Goal: Feedback & Contribution: Leave review/rating

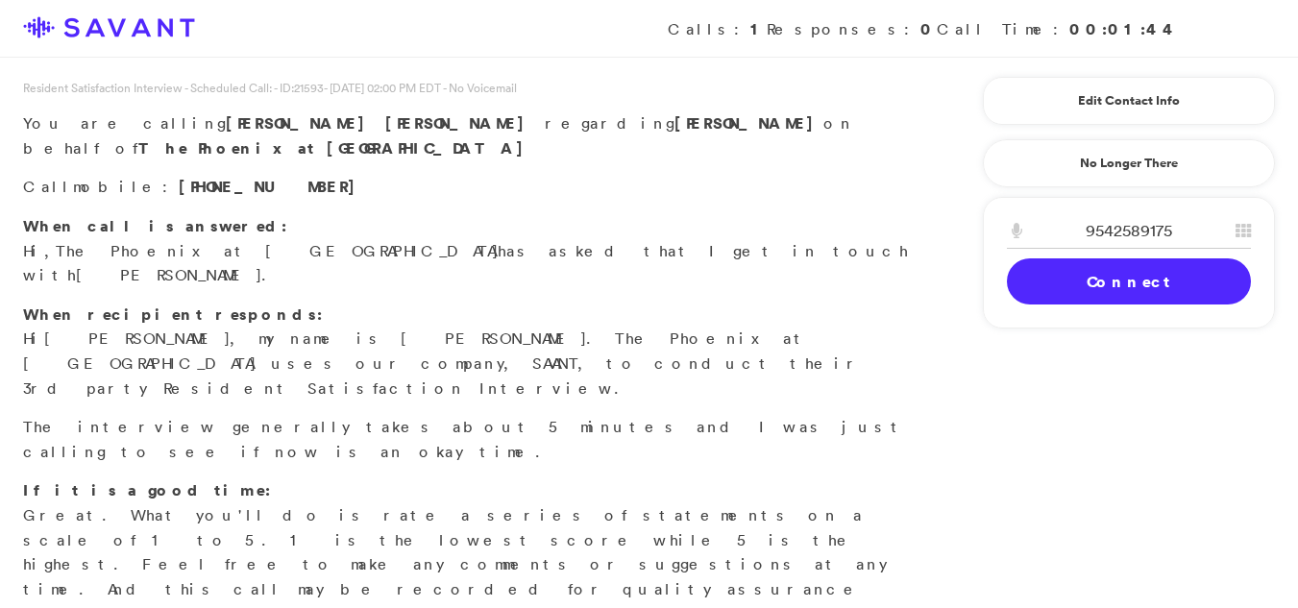
click at [1085, 274] on link "Connect" at bounding box center [1129, 281] width 244 height 46
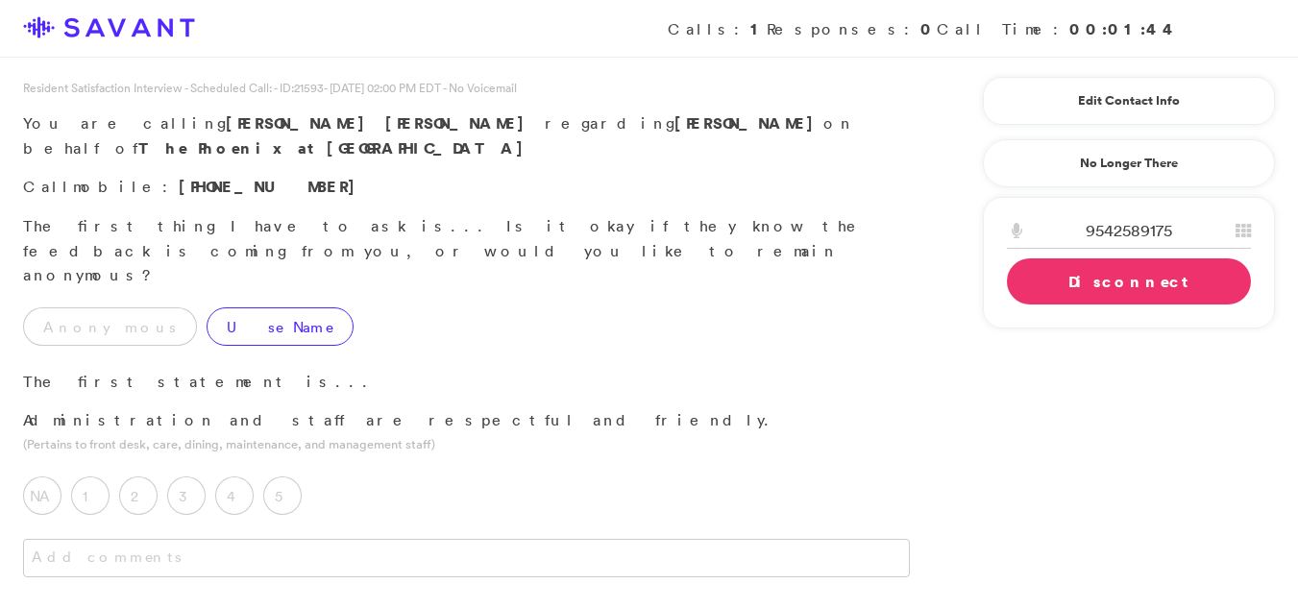
click at [207, 307] on label "Use Name" at bounding box center [280, 326] width 147 height 38
click at [235, 477] on label "4" at bounding box center [234, 496] width 38 height 38
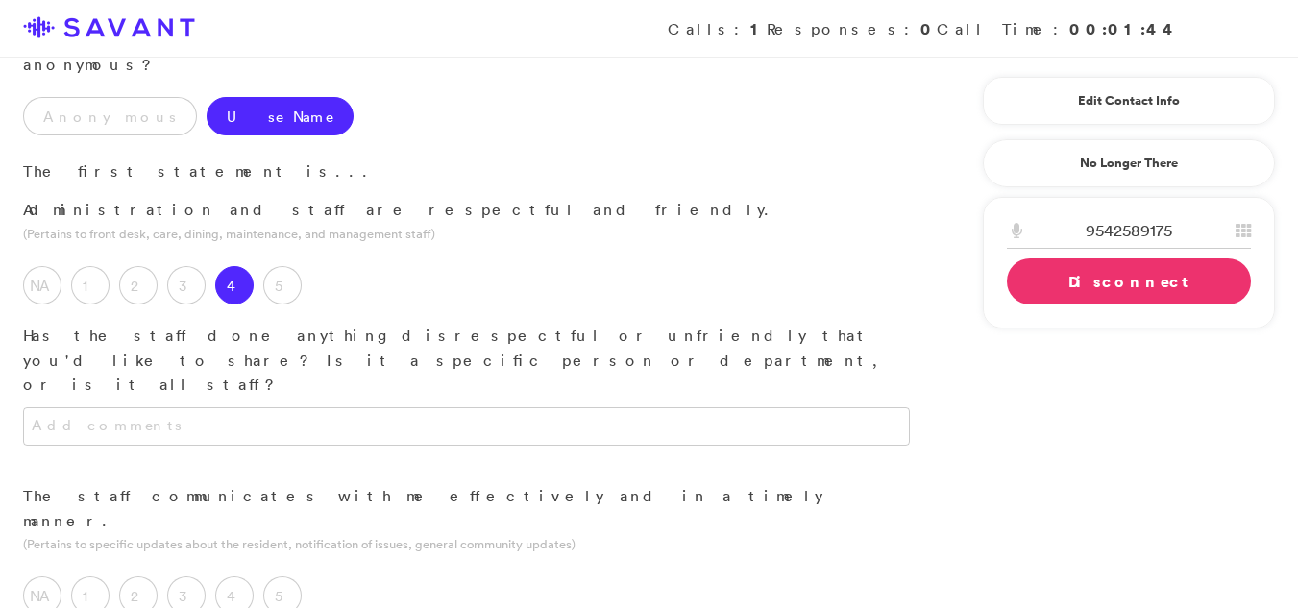
scroll to position [228, 0]
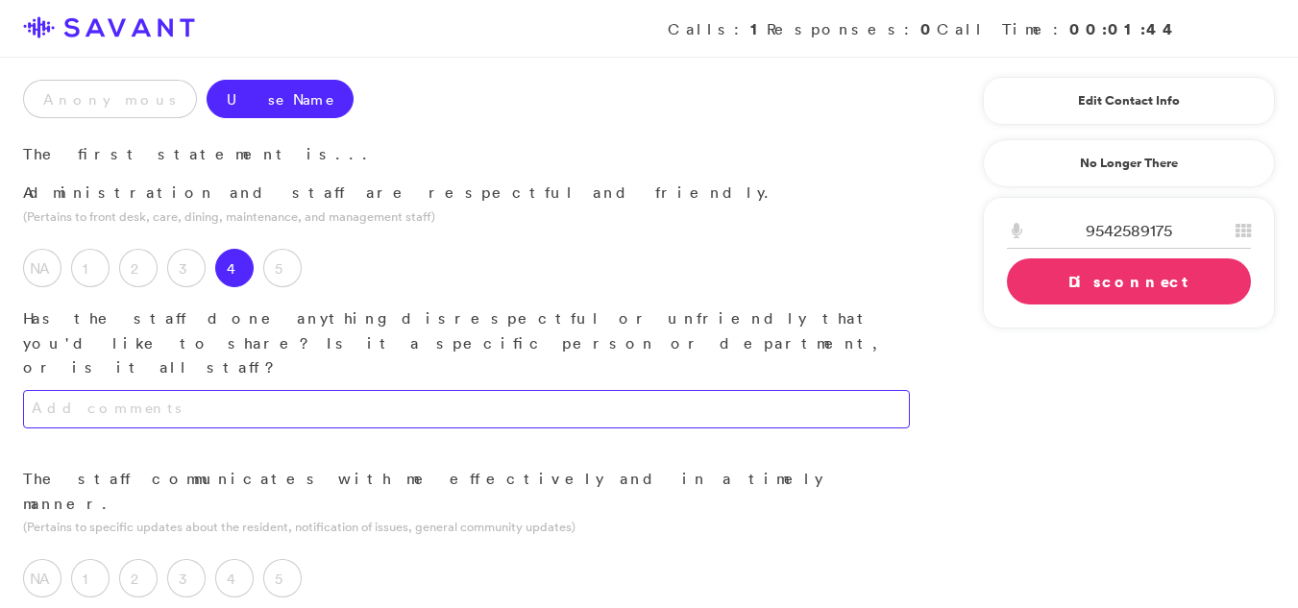
click at [386, 390] on textarea at bounding box center [466, 409] width 887 height 38
click at [258, 390] on textarea "The staff i very friendly." at bounding box center [466, 409] width 887 height 38
type textarea "The staff is very friendly."
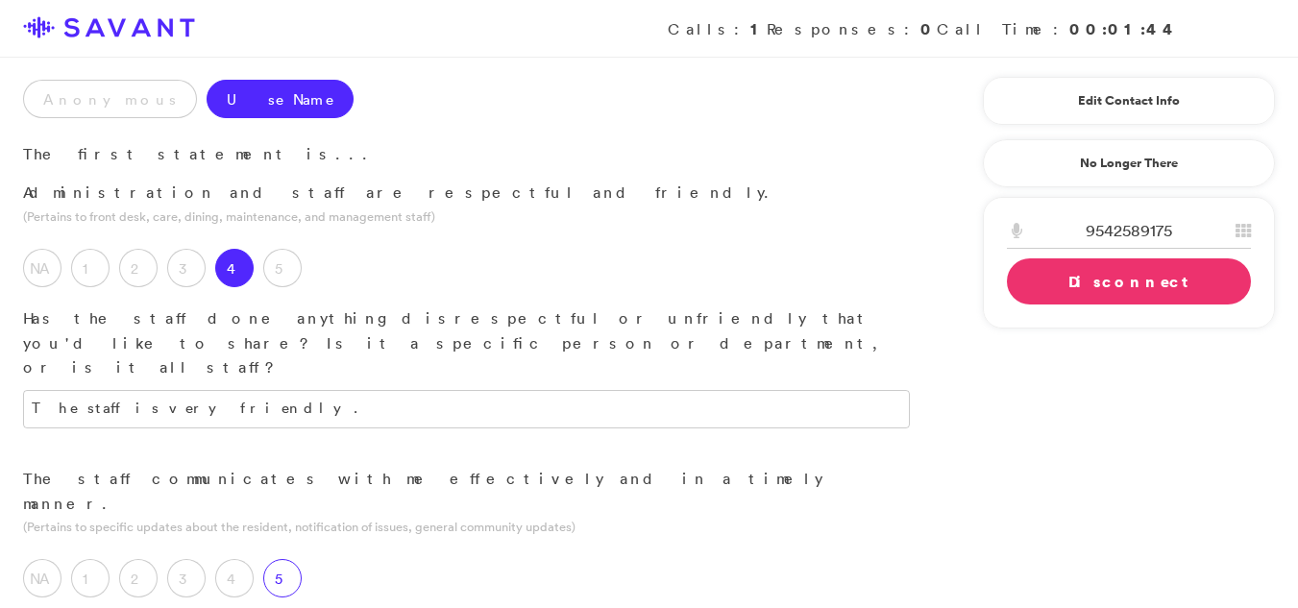
click at [282, 559] on label "5" at bounding box center [282, 578] width 38 height 38
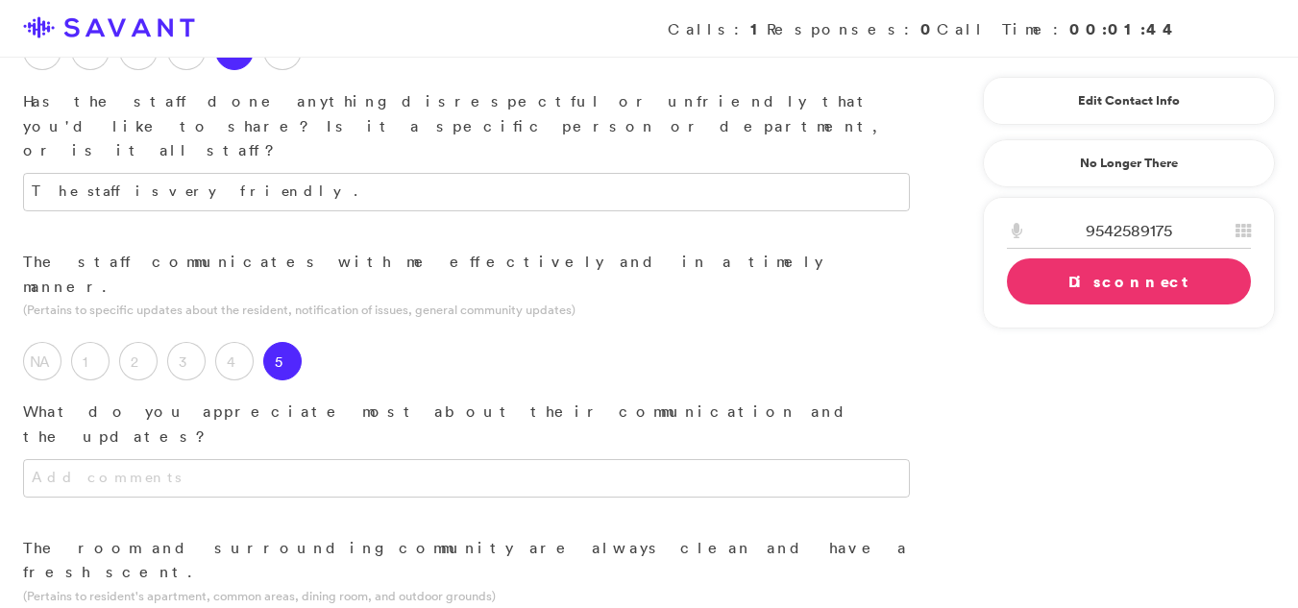
scroll to position [478, 0]
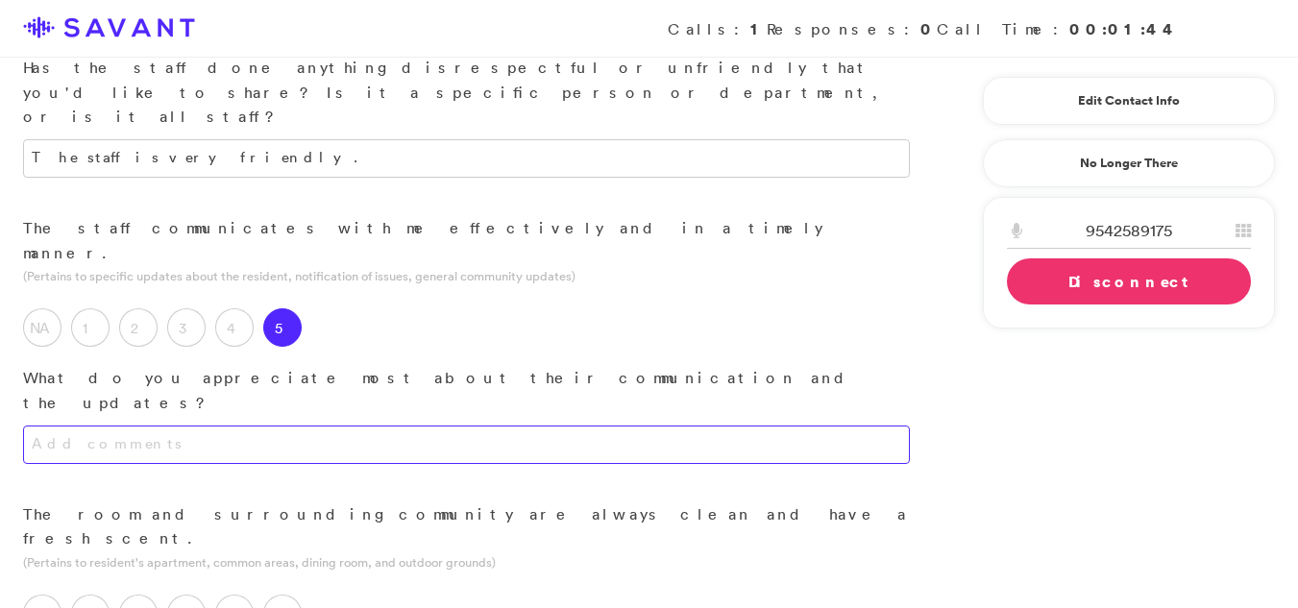
click at [482, 426] on textarea at bounding box center [466, 445] width 887 height 38
click at [441, 426] on textarea at bounding box center [466, 445] width 887 height 38
type textarea "W"
type textarea "I"
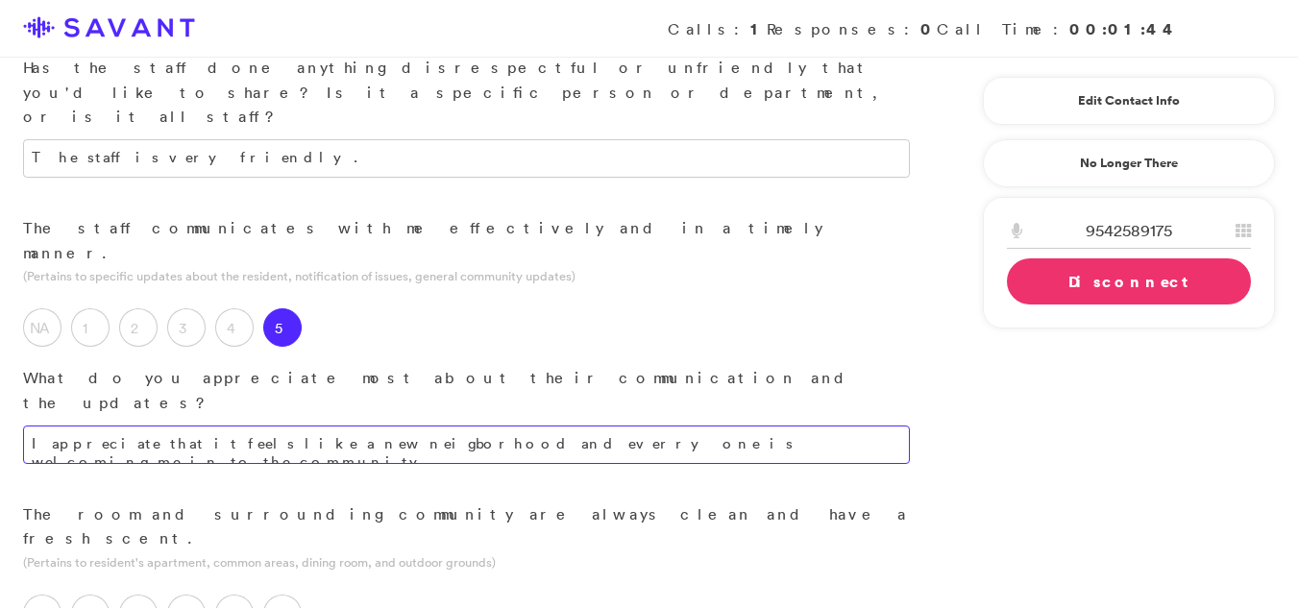
click at [698, 426] on textarea "I appreciate that it feels like a new neigborhood and everry one is welcoming m…" at bounding box center [466, 445] width 887 height 38
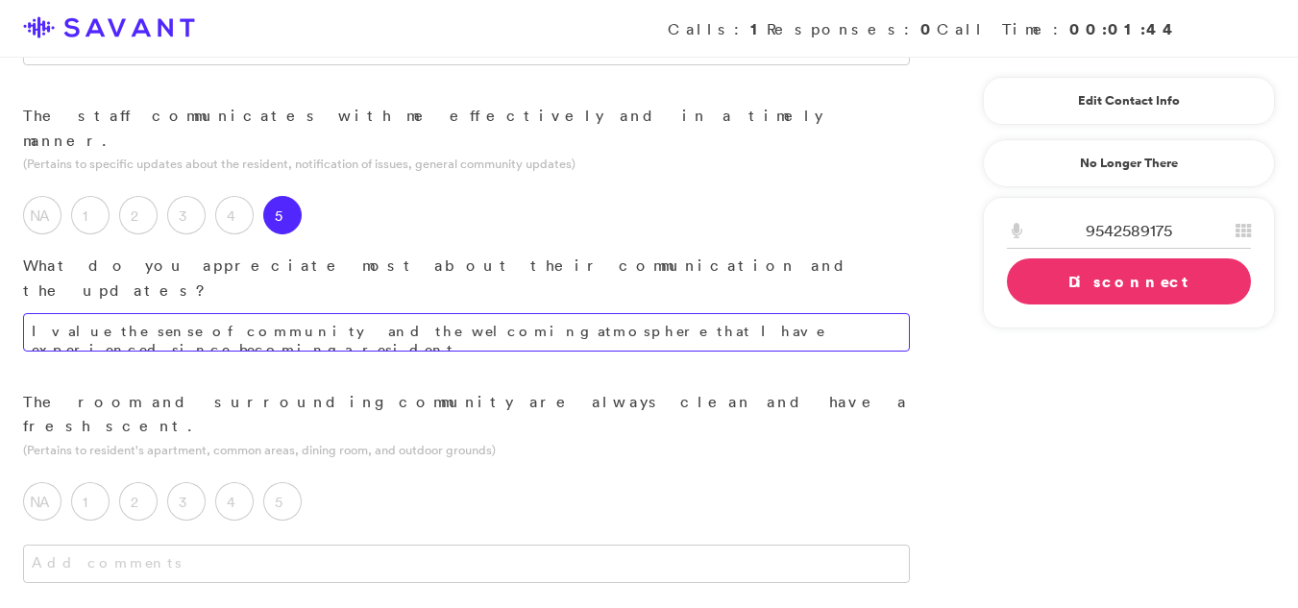
scroll to position [595, 0]
type textarea "I value the sense of community and the welcoming atmosphere that I have experie…"
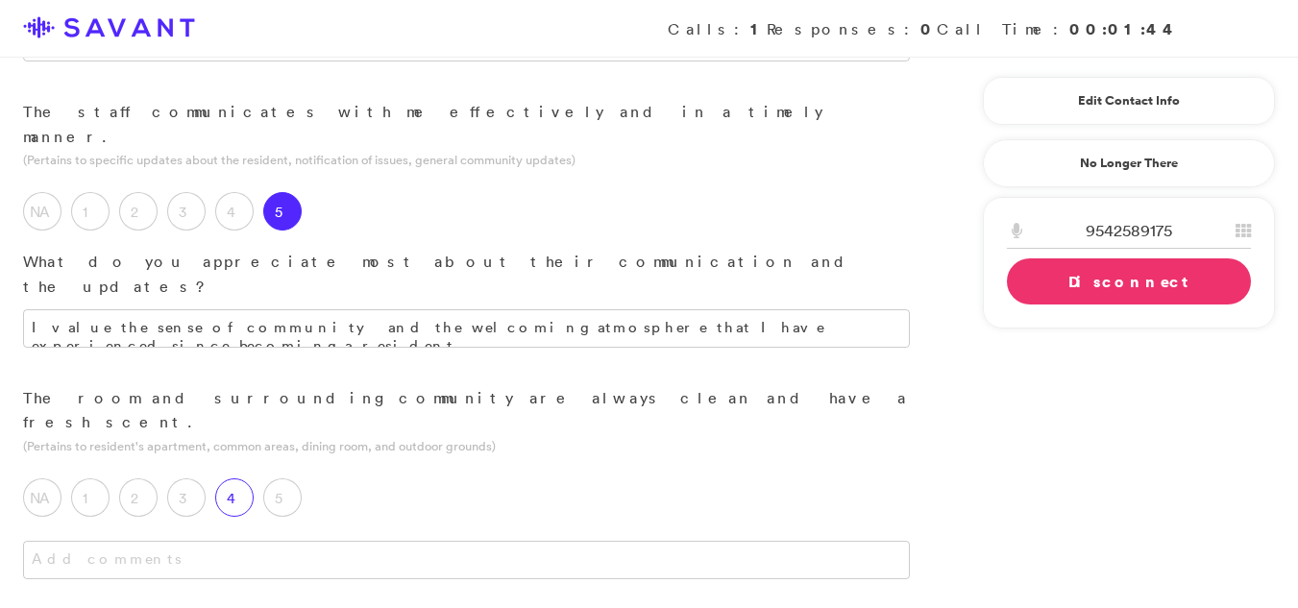
click at [233, 478] on label "4" at bounding box center [234, 497] width 38 height 38
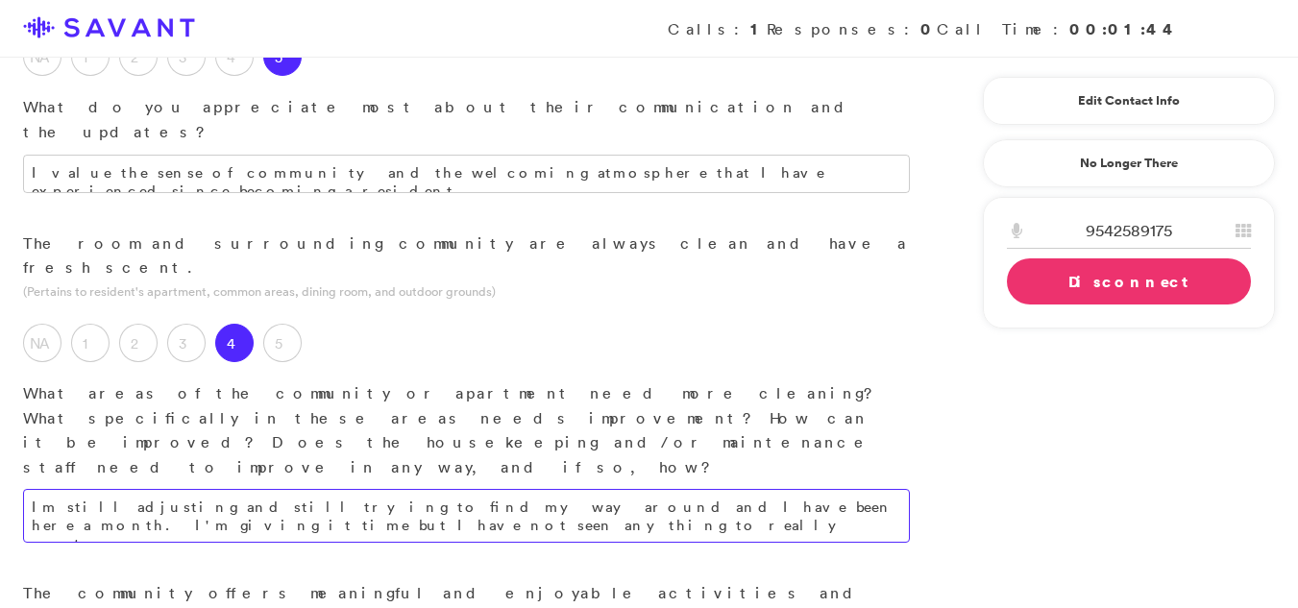
scroll to position [754, 0]
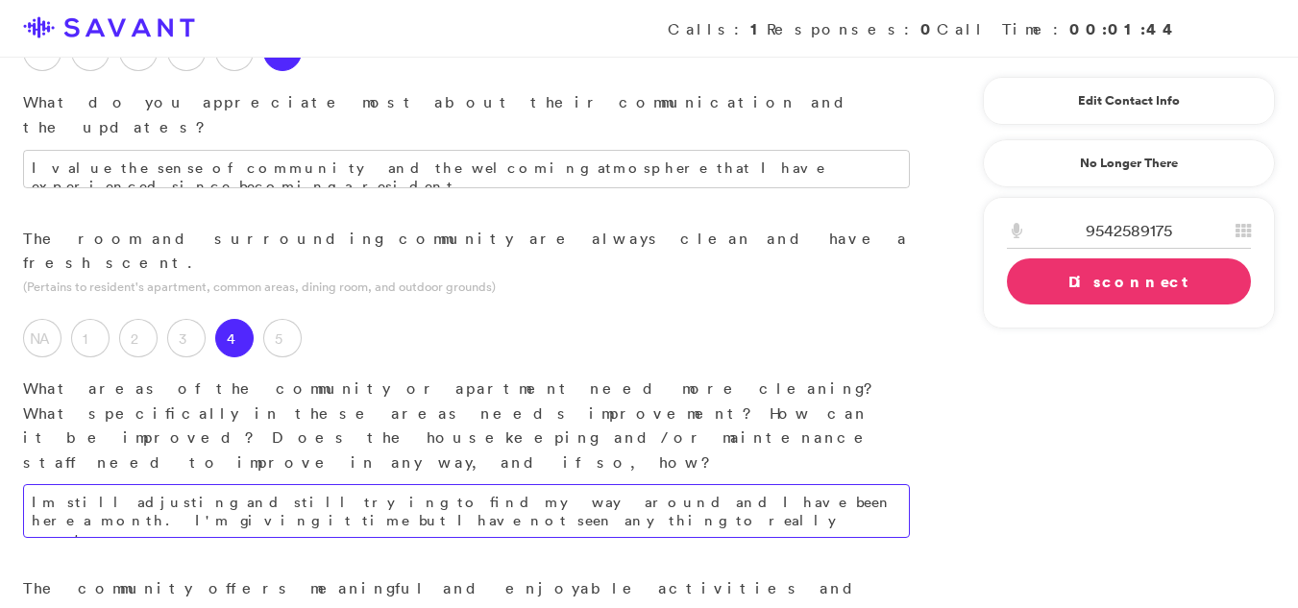
click at [264, 484] on textarea "Im still adjusting and still trying to find my way around and I have been here …" at bounding box center [466, 511] width 887 height 54
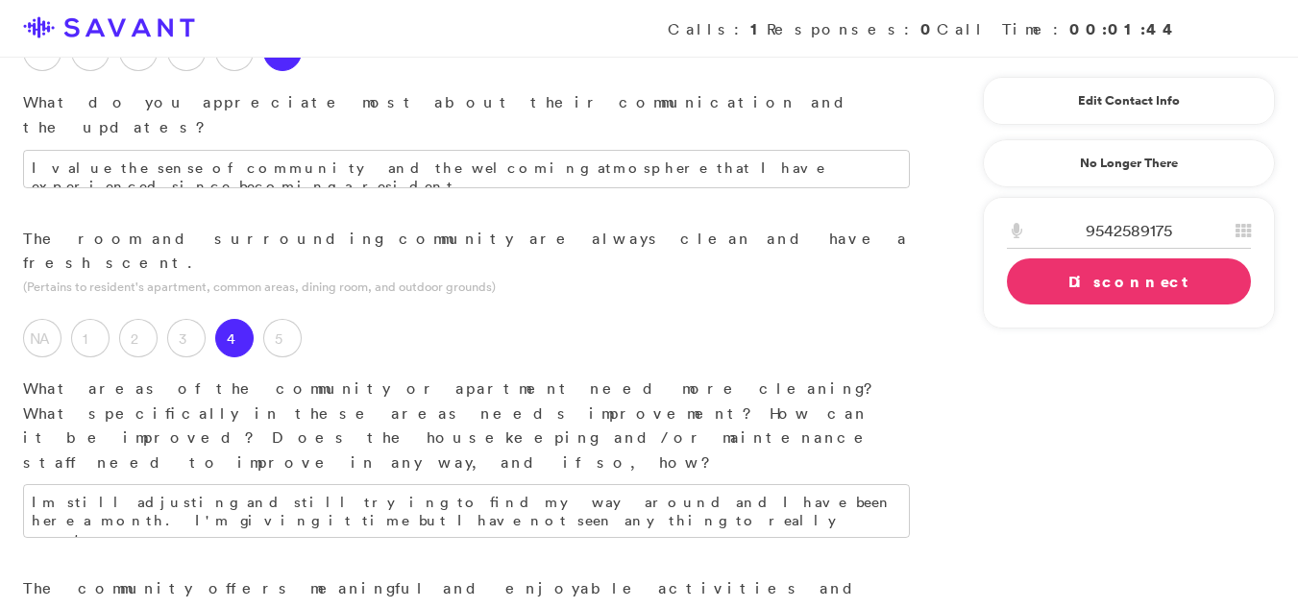
click at [268, 484] on div "Im still adjusting and still trying to find my way around and I have been here …" at bounding box center [466, 530] width 933 height 92
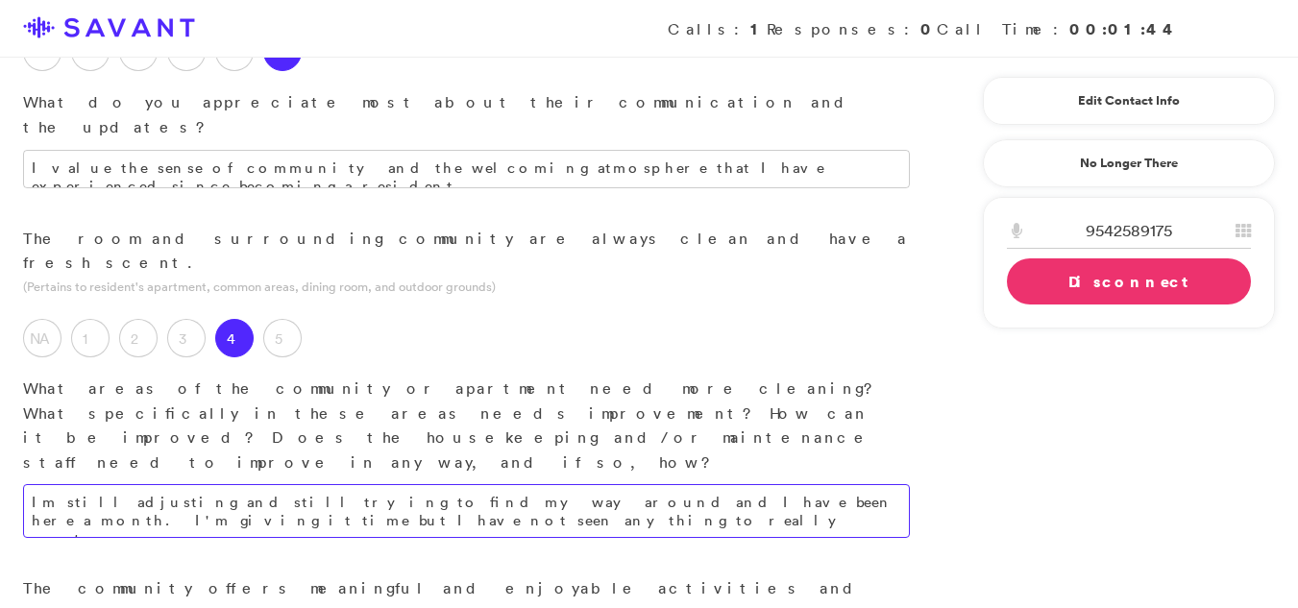
click at [200, 484] on textarea "Im still adjusting and still trying to find my way around and I have been here …" at bounding box center [466, 511] width 887 height 54
type textarea "Im still adjusting and still trying to find my way around and I have been here …"
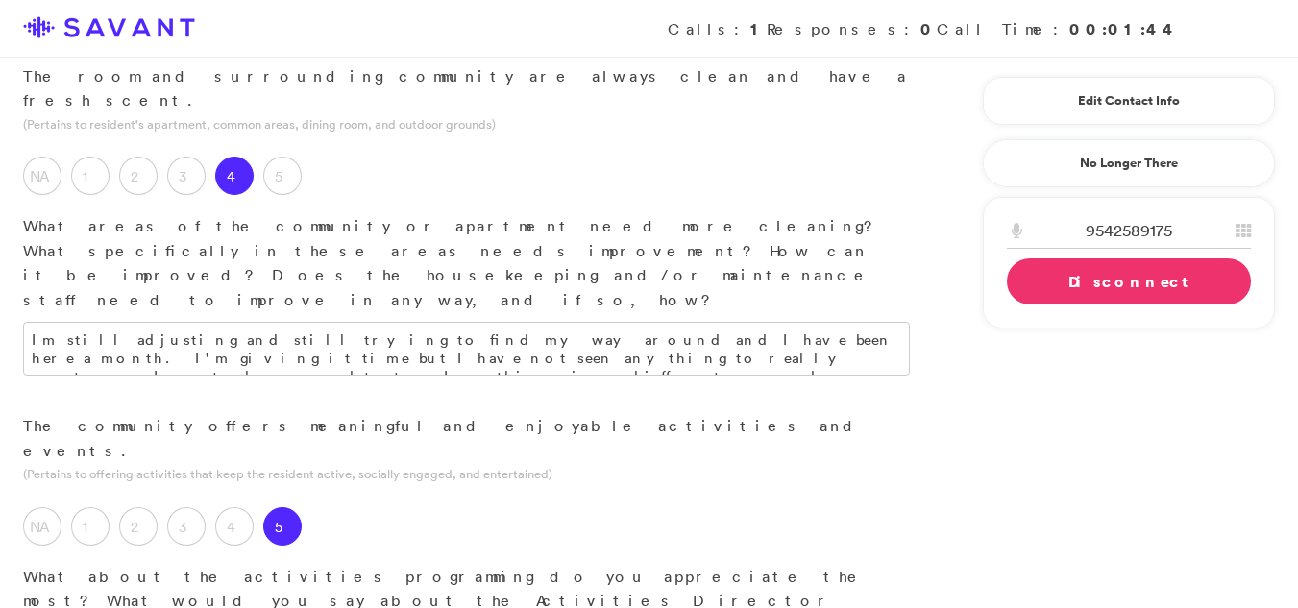
scroll to position [961, 0]
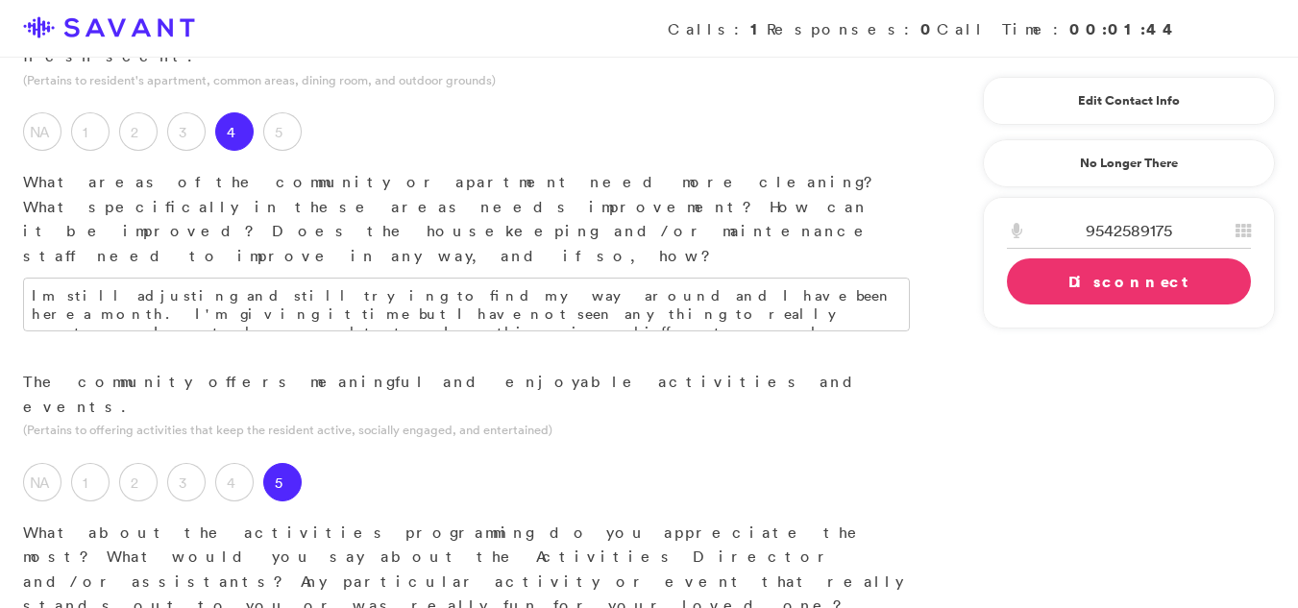
type textarea "As a new resident, I find the activities to be well-designed; however, I have n…"
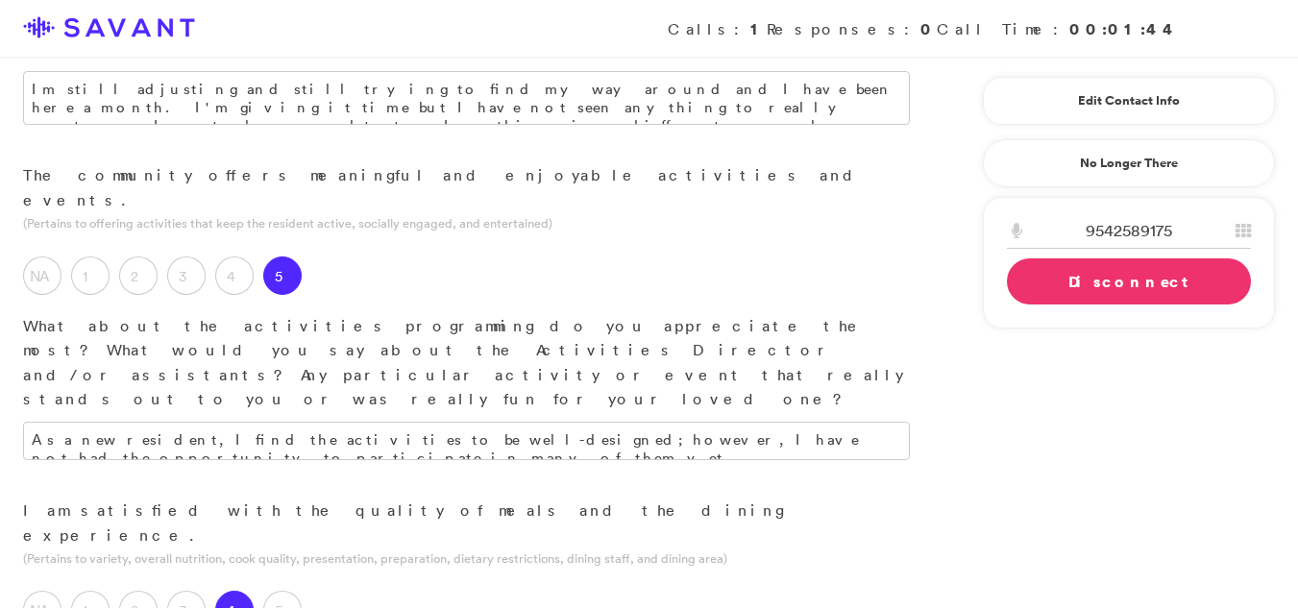
scroll to position [1190, 0]
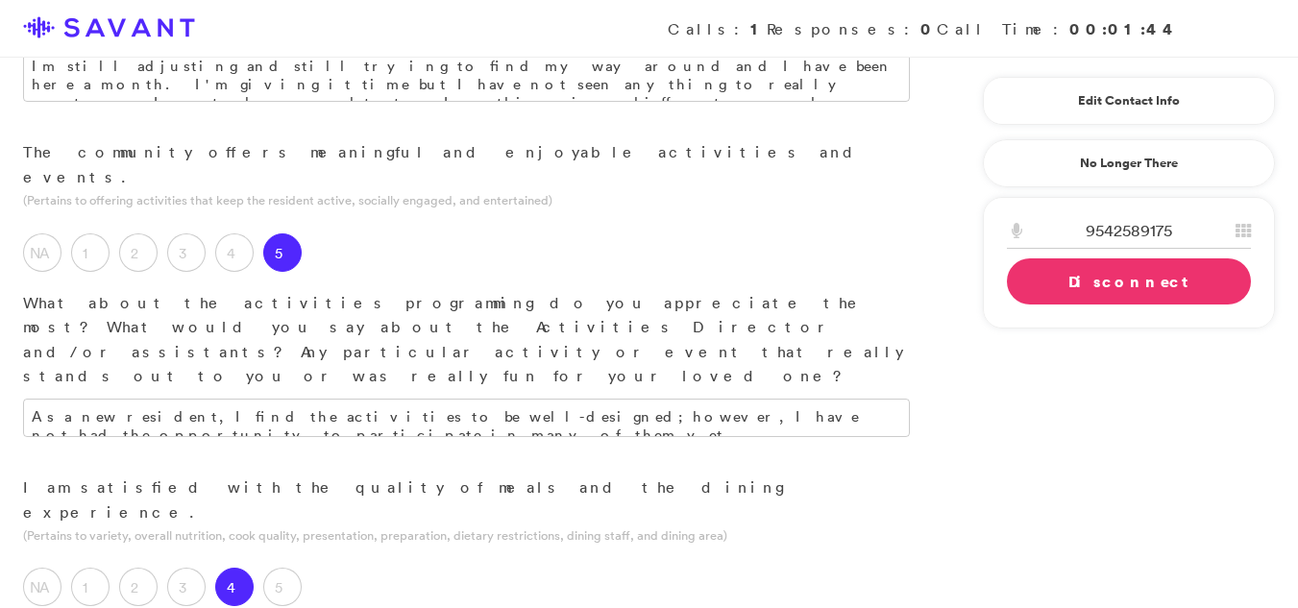
click at [43, 568] on label "NA" at bounding box center [42, 587] width 38 height 38
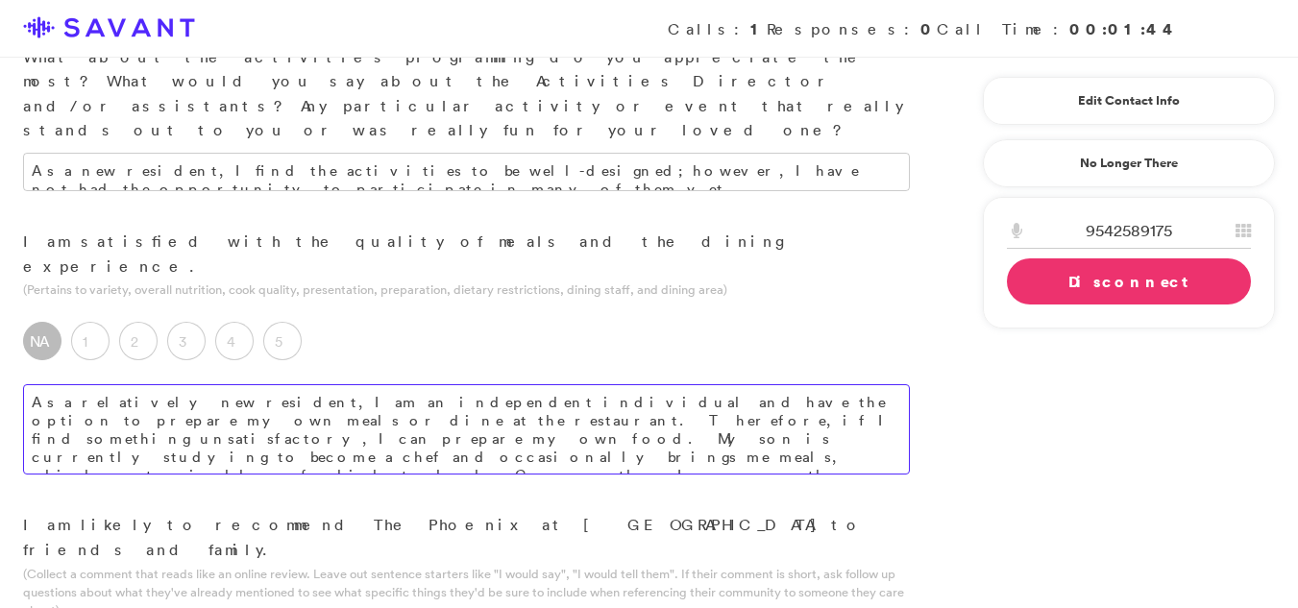
scroll to position [1455, 0]
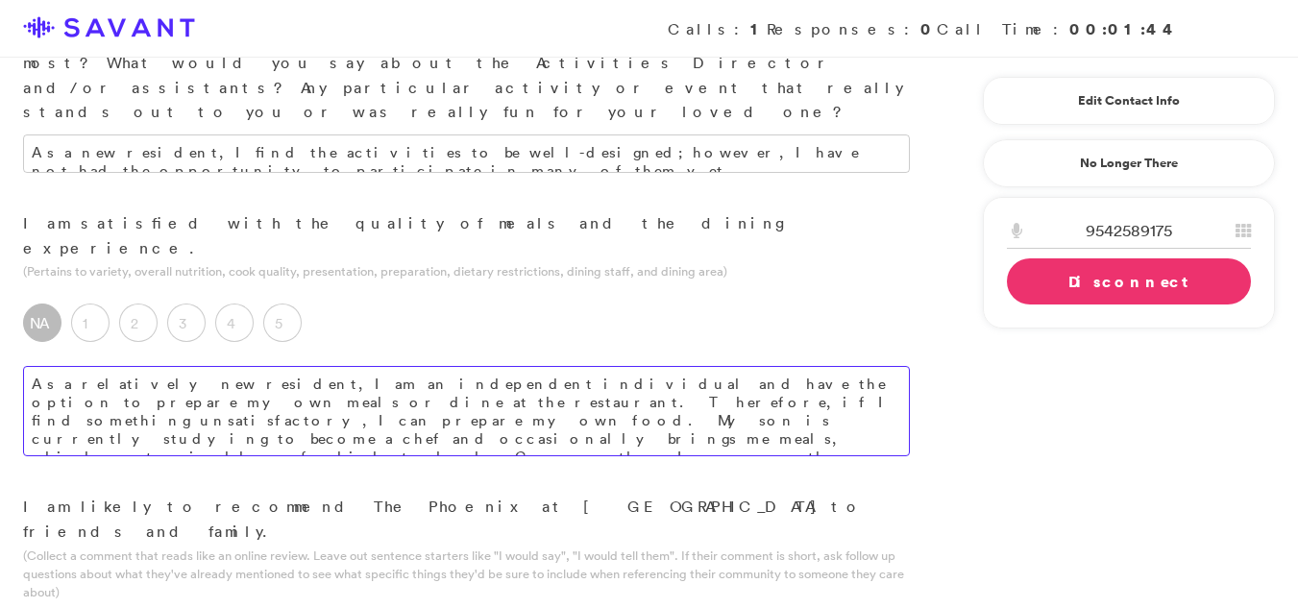
type textarea "As a relatively new resident, I am an independent individual and have the optio…"
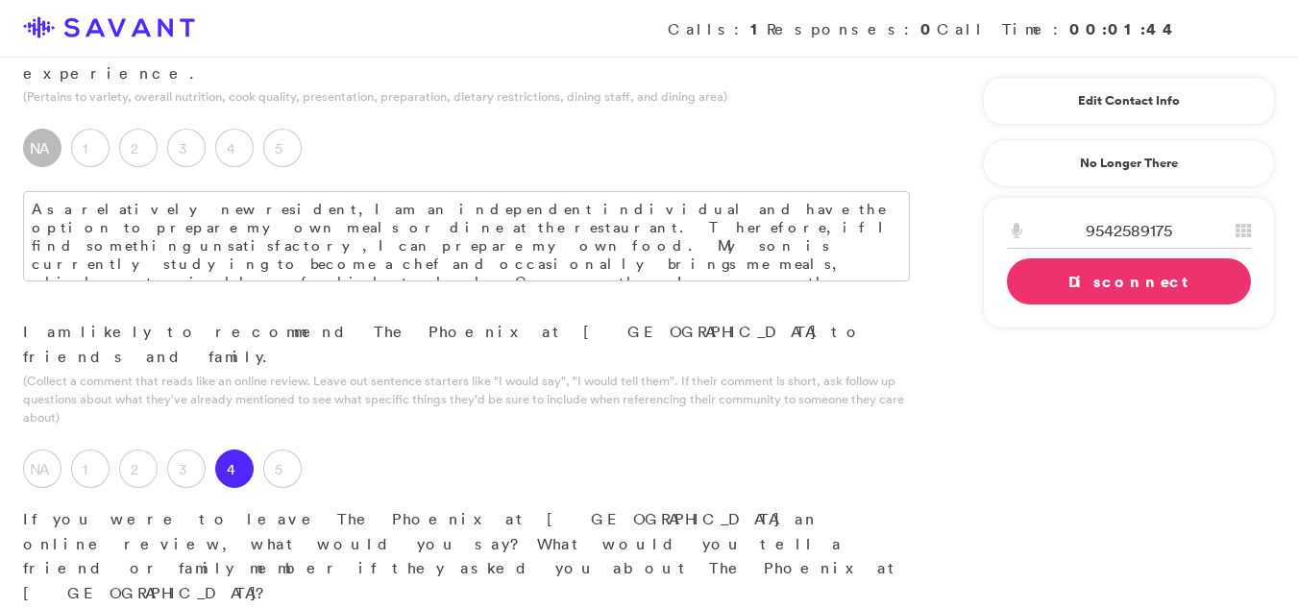
scroll to position [1633, 0]
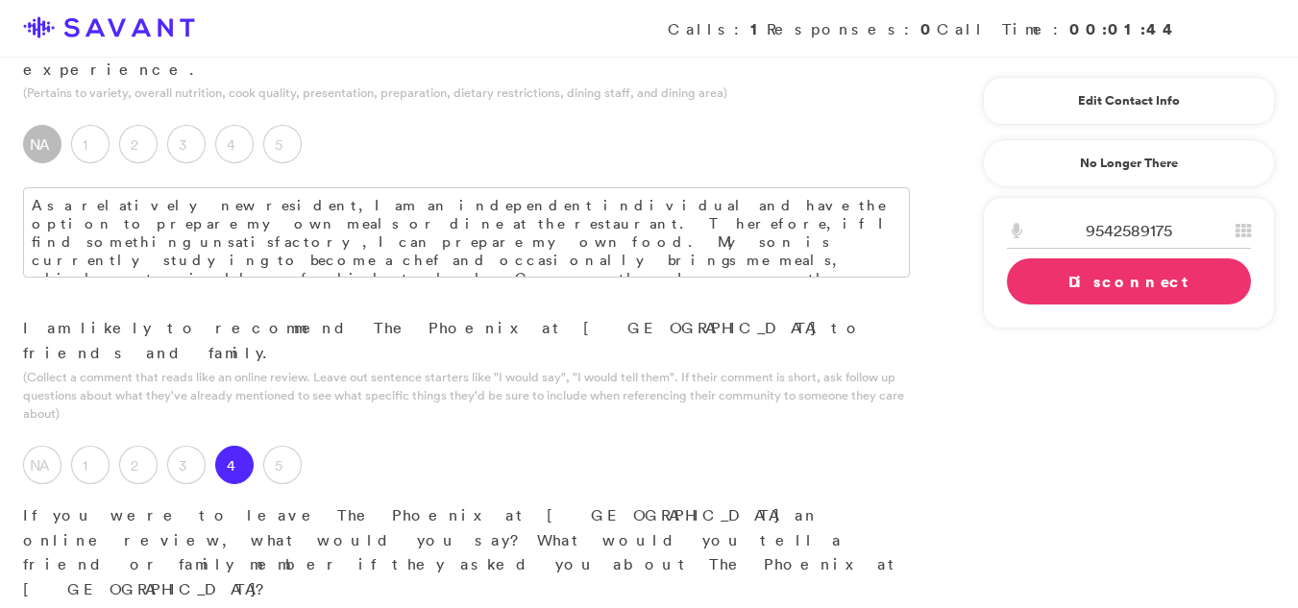
type textarea "I would recommend this community to others. Following a review of seven other f…"
type textarea "What I like the most is the way the staff enteracts with me and the other resid…"
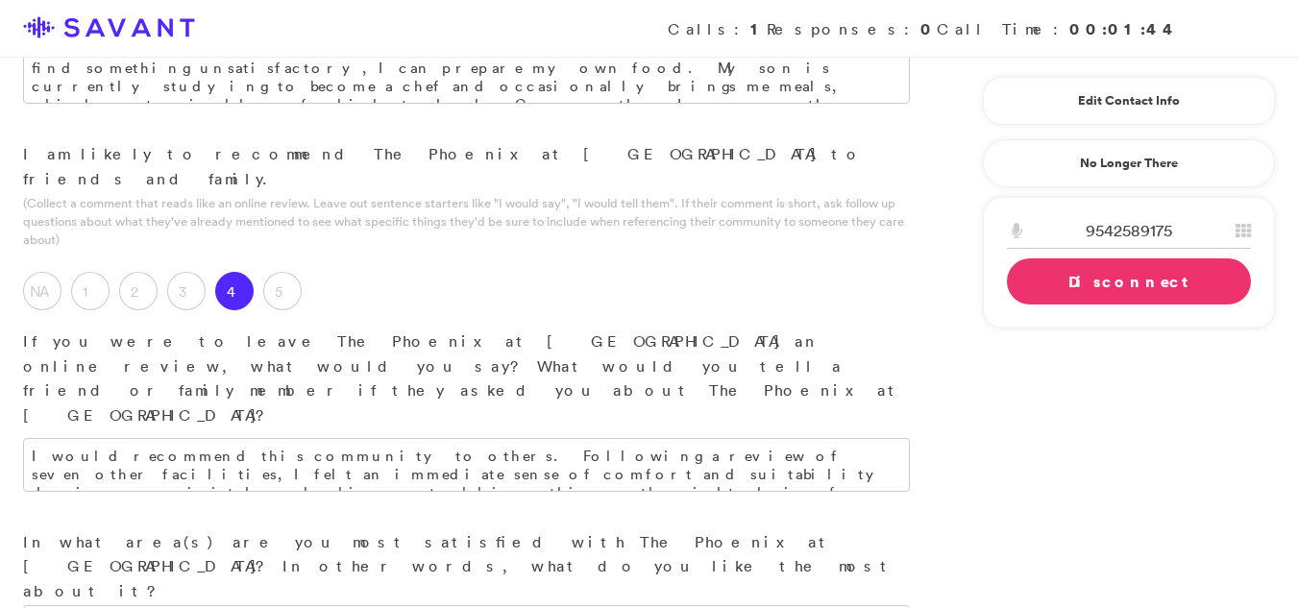
scroll to position [1803, 0]
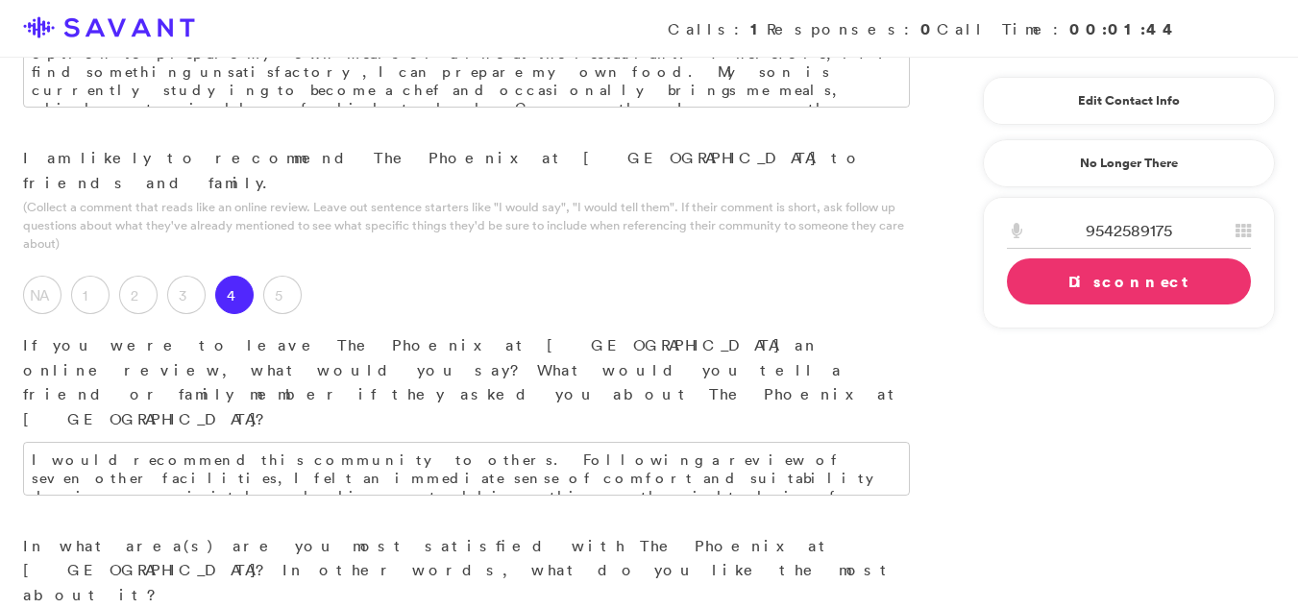
click at [1136, 280] on link "Disconnect" at bounding box center [1129, 281] width 244 height 46
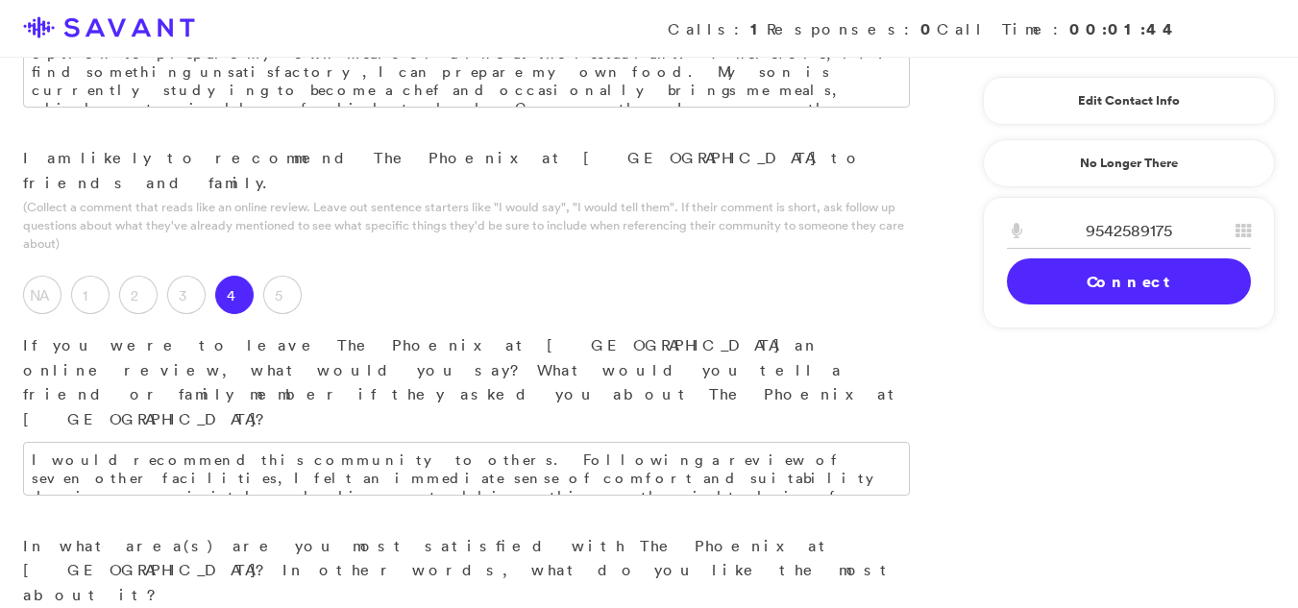
click at [1136, 280] on link "Connect" at bounding box center [1129, 281] width 244 height 46
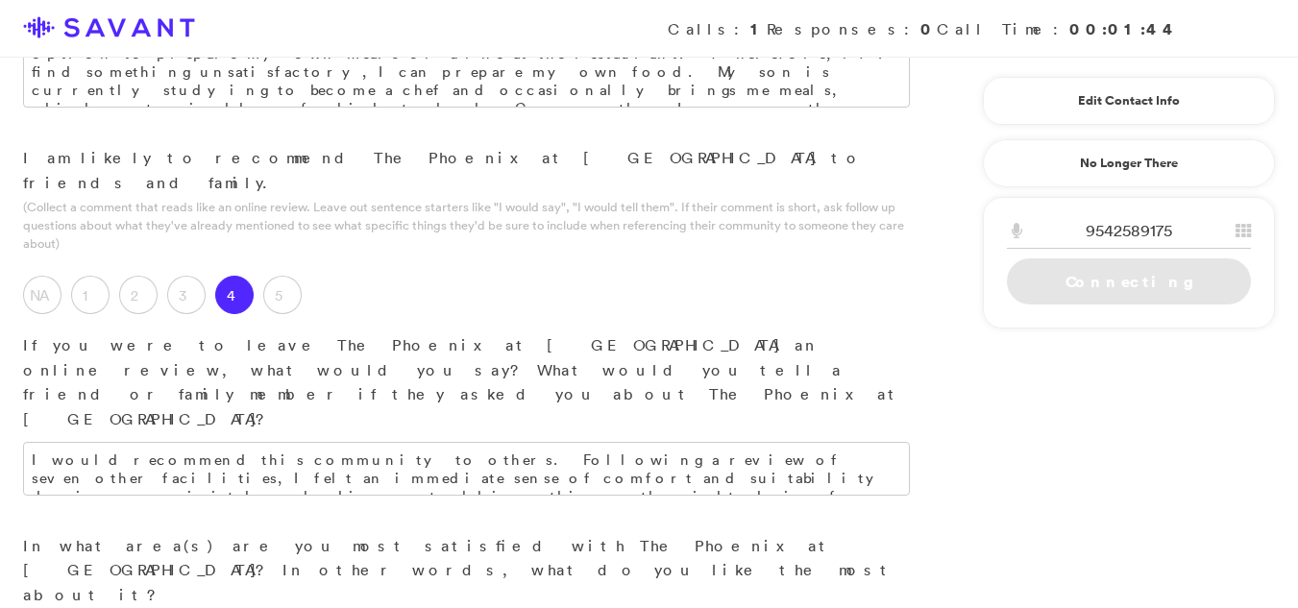
click at [1043, 269] on link "Connecting" at bounding box center [1129, 281] width 244 height 46
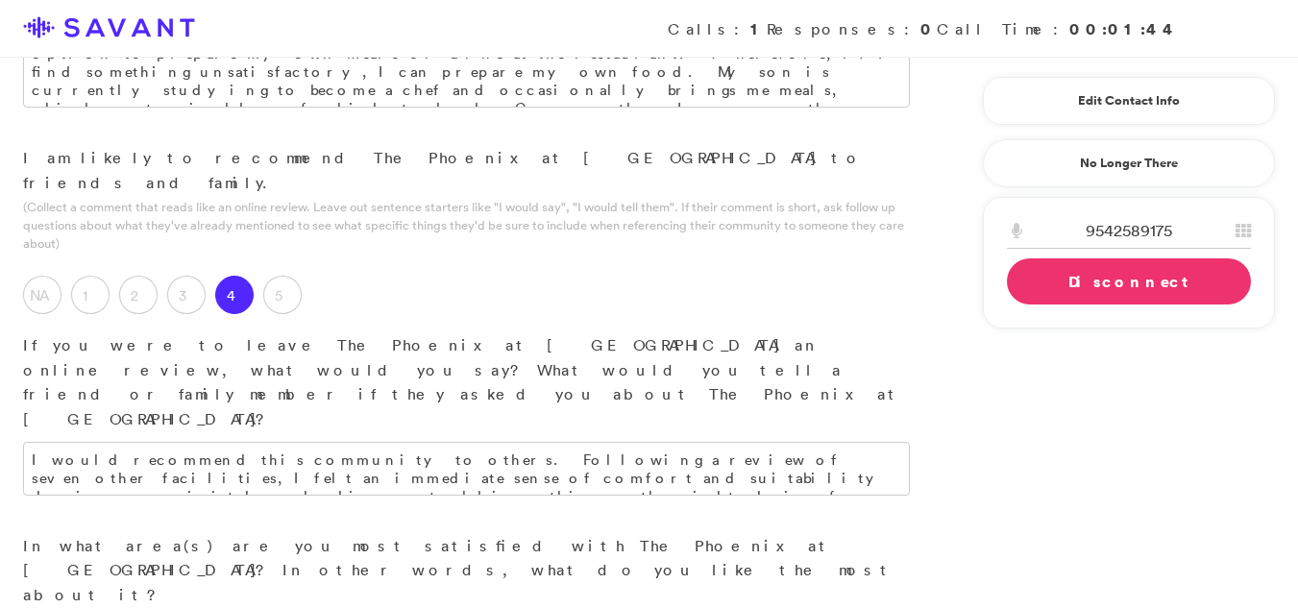
click at [1043, 269] on link "Disconnect" at bounding box center [1129, 281] width 244 height 46
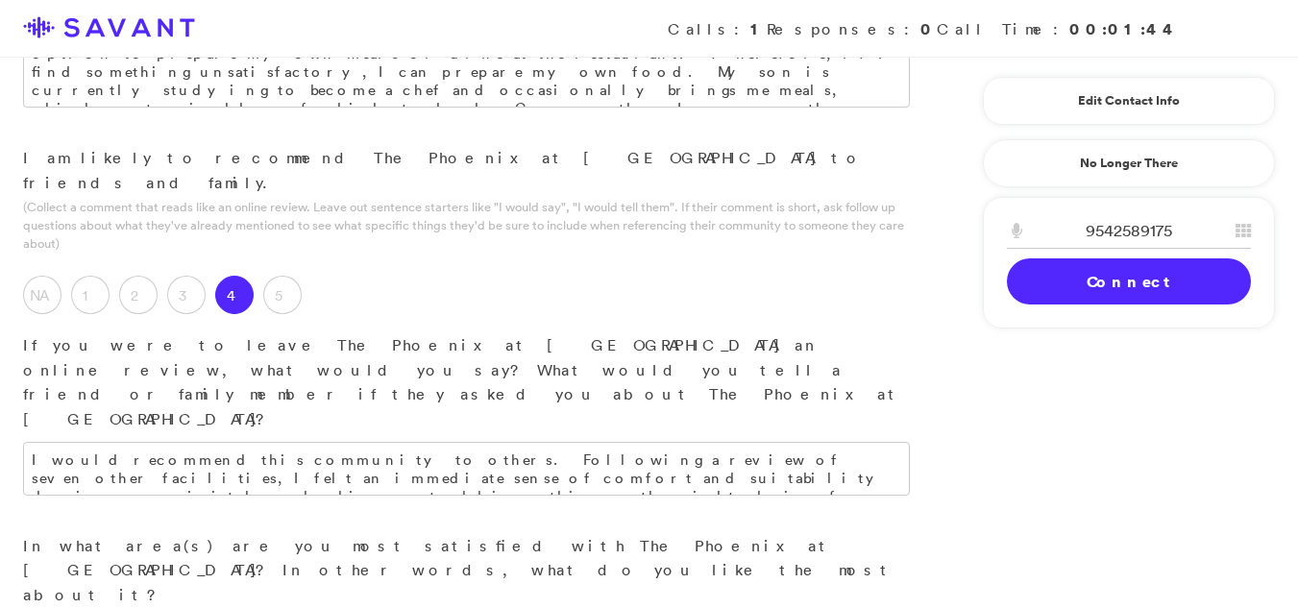
type textarea "The staff could improve in orienting new residents to the community. Specifical…"
drag, startPoint x: 854, startPoint y: 211, endPoint x: 830, endPoint y: 238, distance: 36.1
drag, startPoint x: 830, startPoint y: 238, endPoint x: 791, endPoint y: 175, distance: 74.7
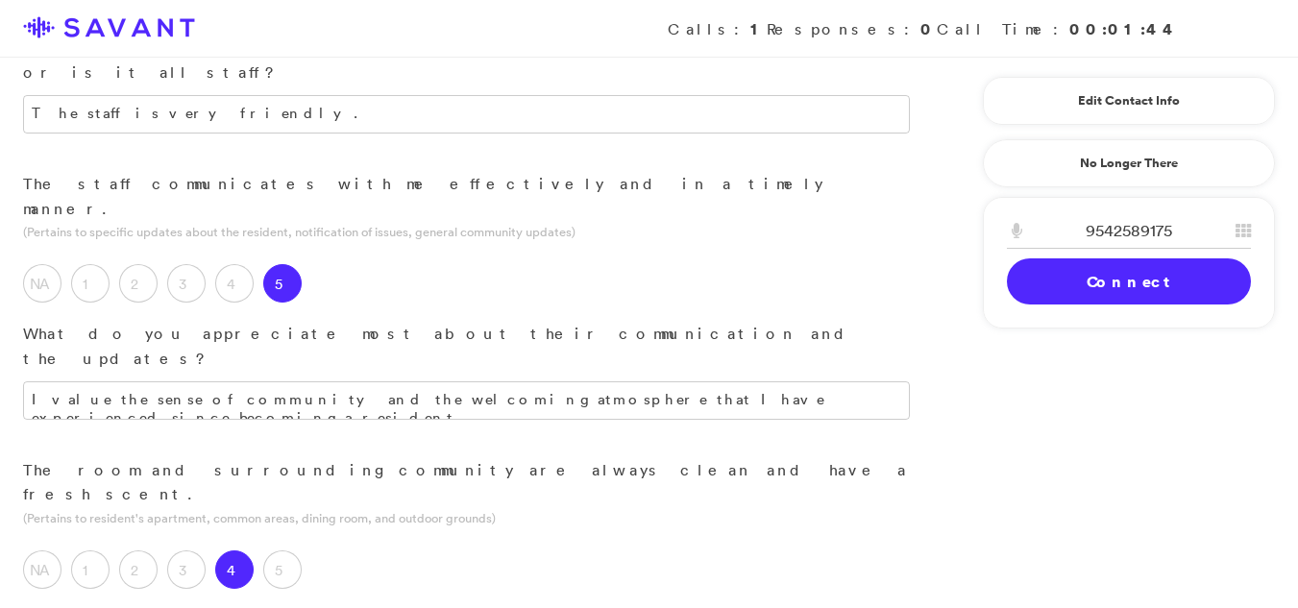
scroll to position [485, 0]
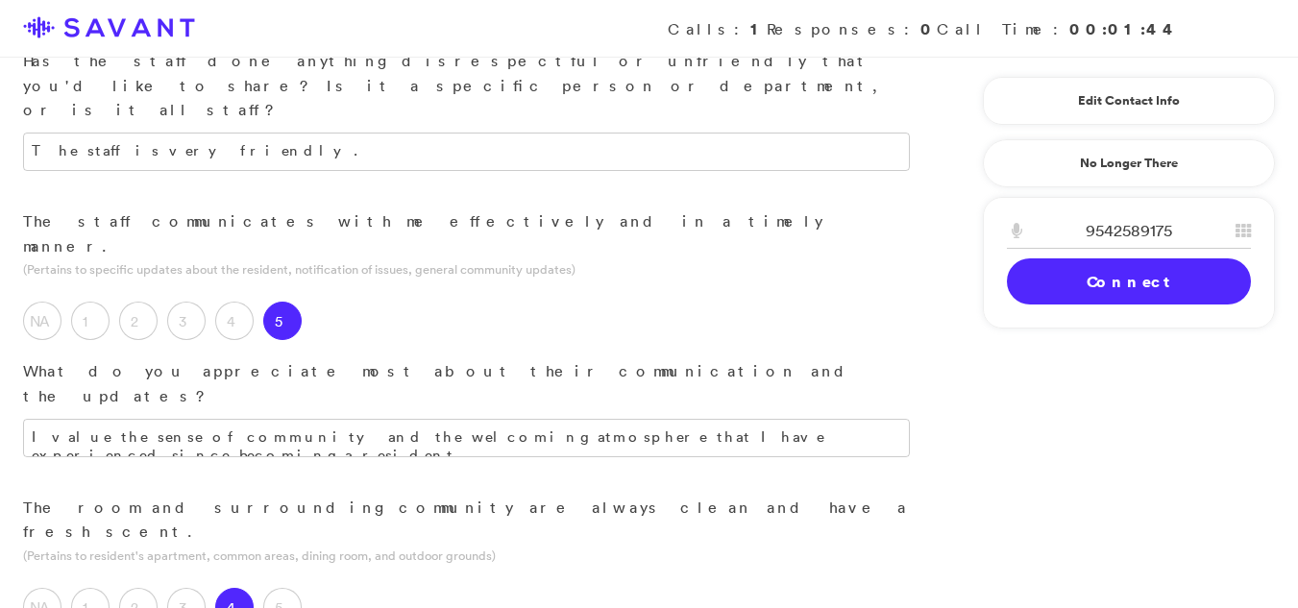
type textarea "I am most satisfied with the interactions between the staff and the residents. …"
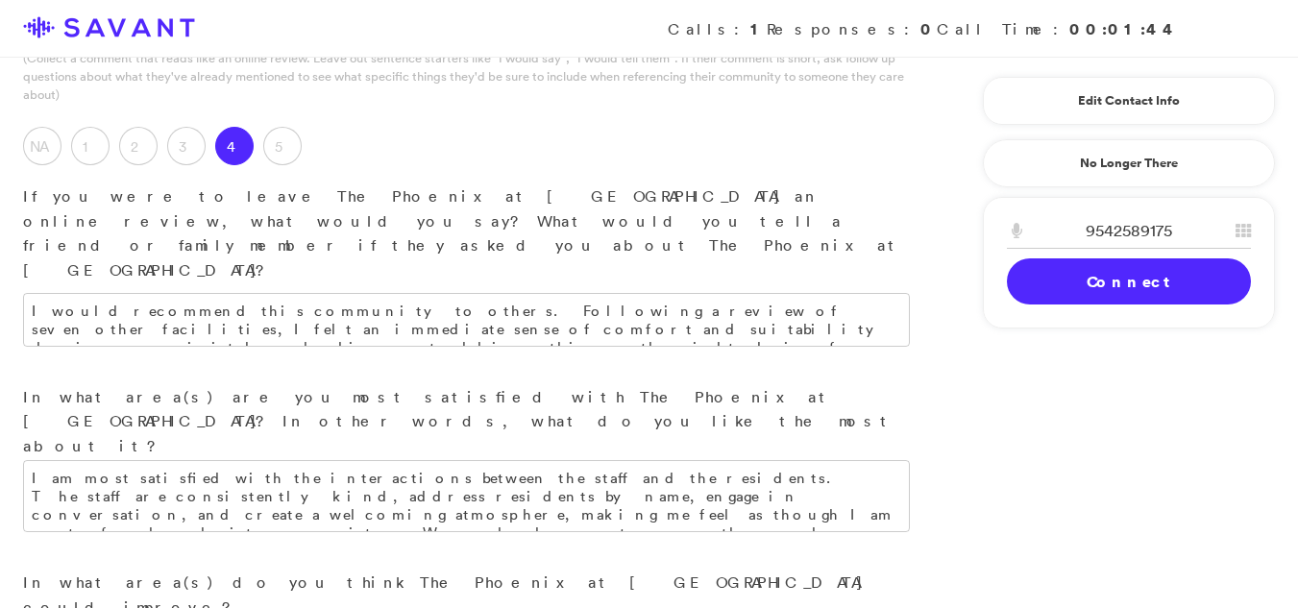
scroll to position [2238, 0]
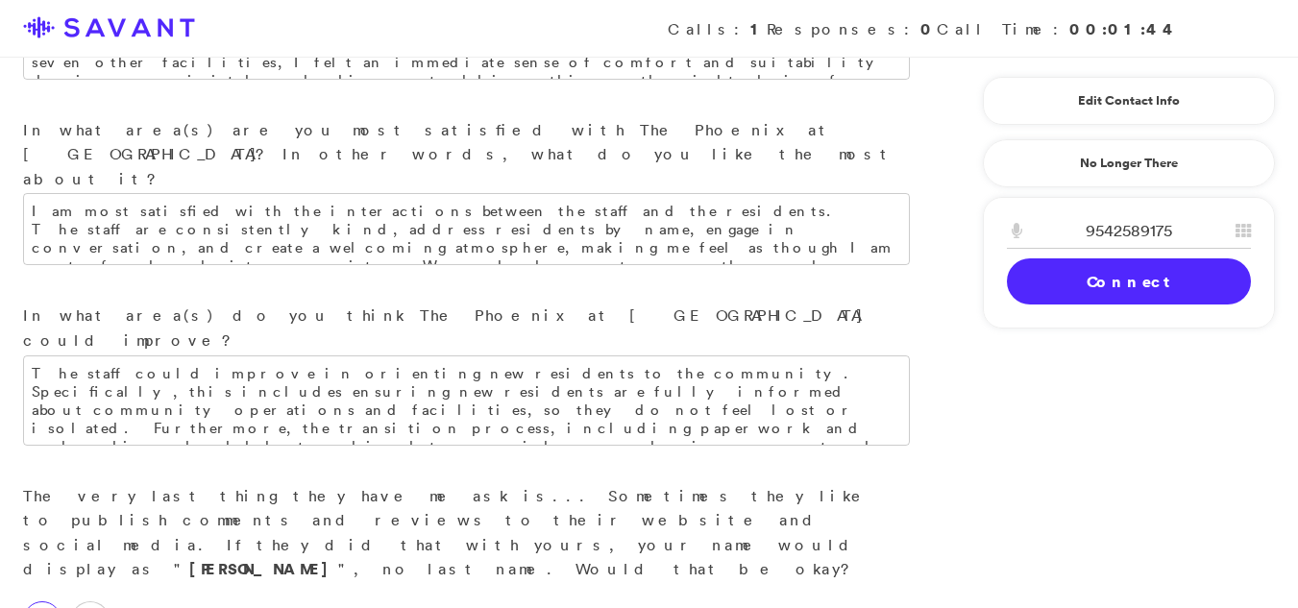
type textarea "I am still in the process of adjusting to the environment and familiarizing mys…"
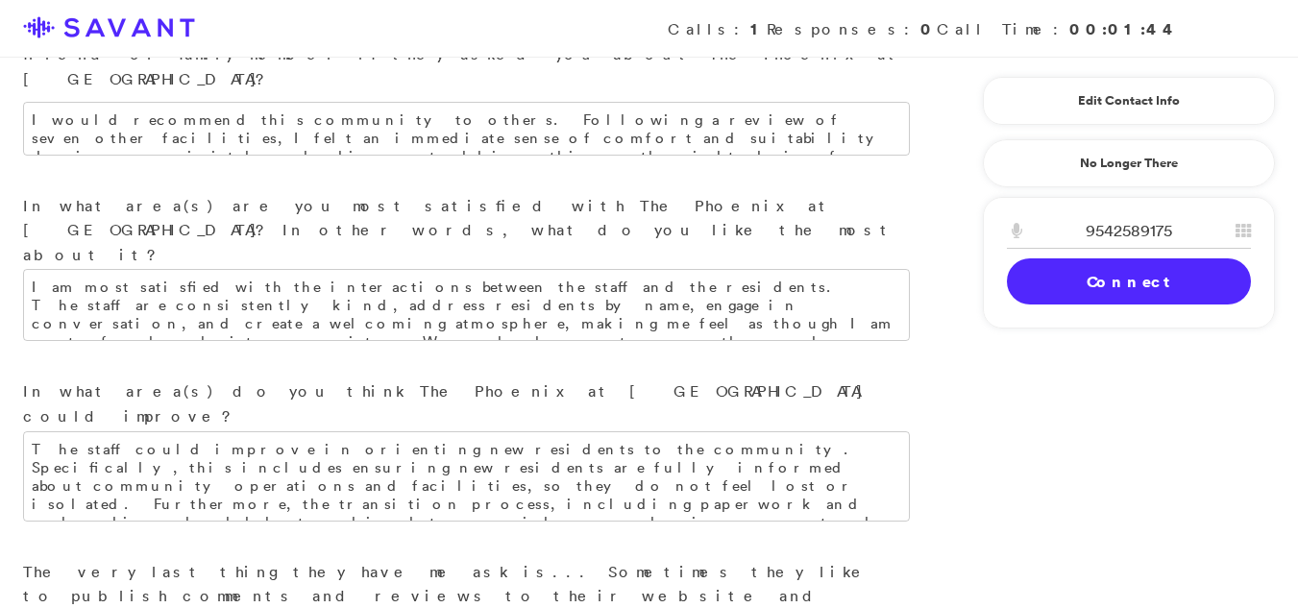
scroll to position [2229, 0]
